Goal: Task Accomplishment & Management: Manage account settings

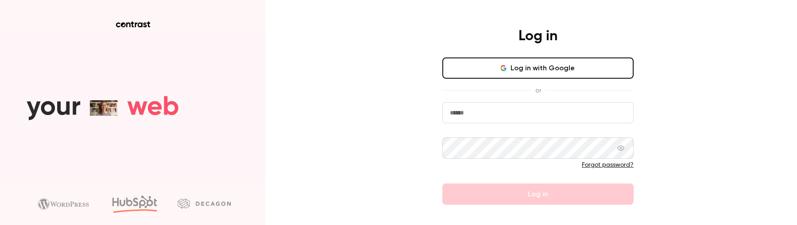
click at [525, 109] on input "email" at bounding box center [537, 112] width 191 height 21
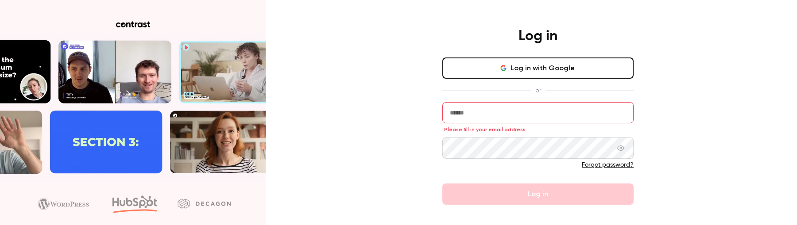
type input "**********"
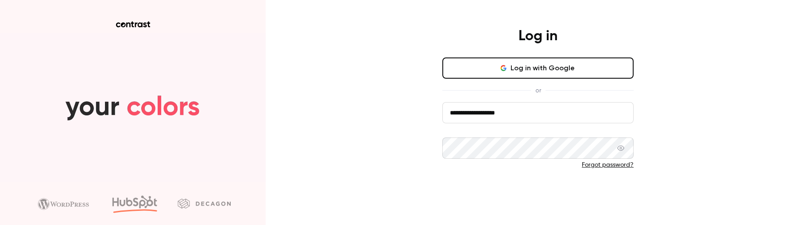
click at [525, 198] on button "Log in" at bounding box center [537, 194] width 191 height 21
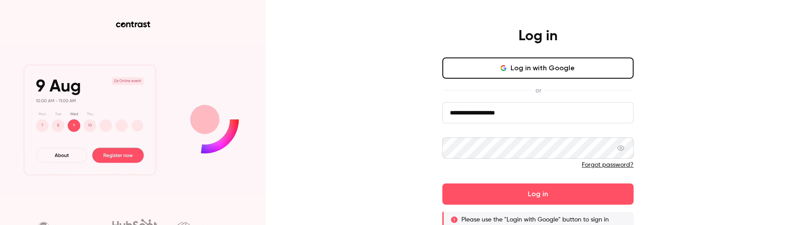
click at [506, 76] on button "Log in with Google" at bounding box center [537, 68] width 191 height 21
